Goal: Find specific page/section: Find specific page/section

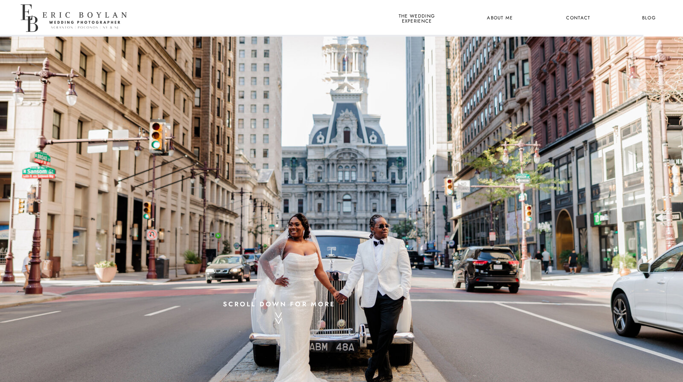
click at [279, 321] on p "^ ^" at bounding box center [279, 346] width 9 height 73
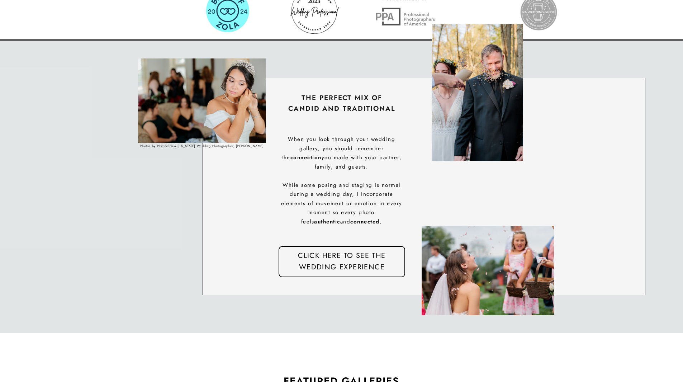
scroll to position [1495, 0]
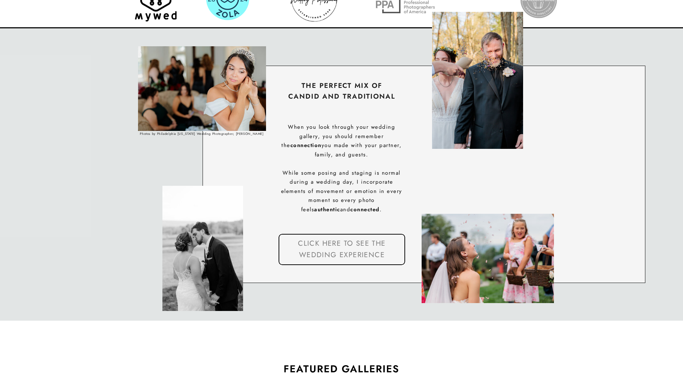
click at [343, 247] on nav "click here to see the wedding experience" at bounding box center [342, 250] width 118 height 24
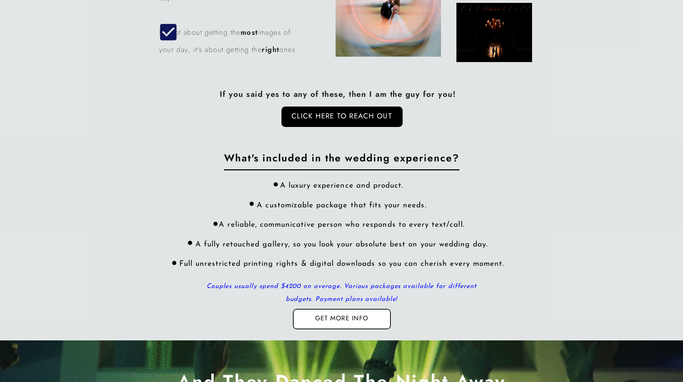
scroll to position [2153, 0]
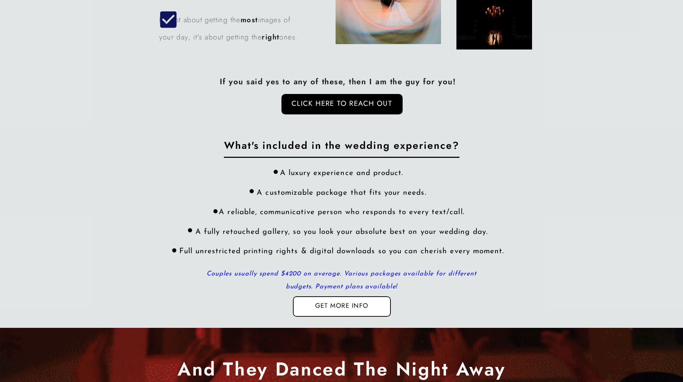
click at [378, 309] on div at bounding box center [342, 306] width 98 height 20
